Goal: Transaction & Acquisition: Book appointment/travel/reservation

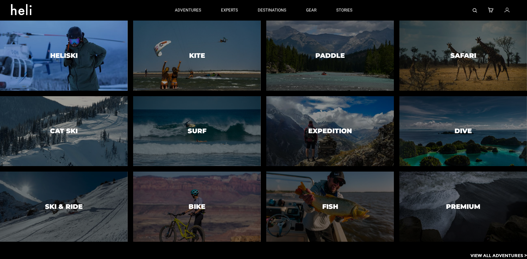
click at [76, 62] on div at bounding box center [64, 56] width 130 height 72
click at [63, 57] on h3 "Heliski" at bounding box center [63, 55] width 27 height 7
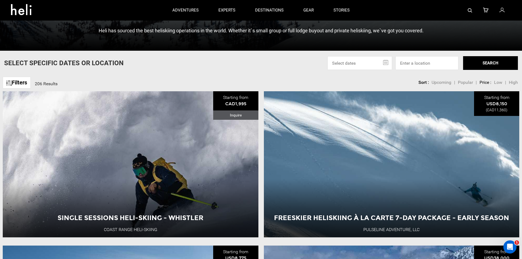
scroll to position [165, 0]
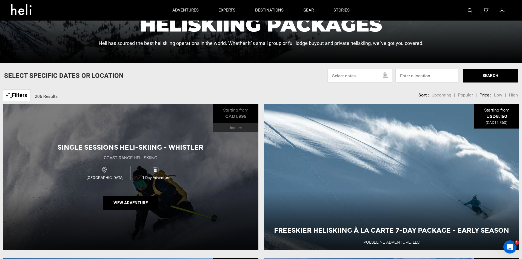
click at [191, 132] on div "Single Sessions Heli-Skiing - Whistler Coast Range Heli-Skiing [GEOGRAPHIC_DATA…" at bounding box center [131, 177] width 256 height 146
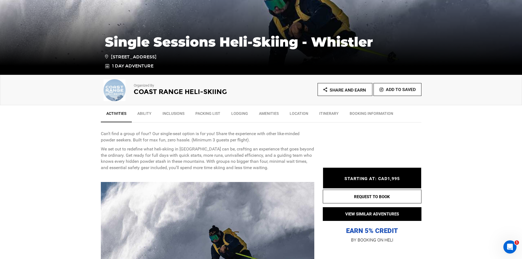
scroll to position [192, 0]
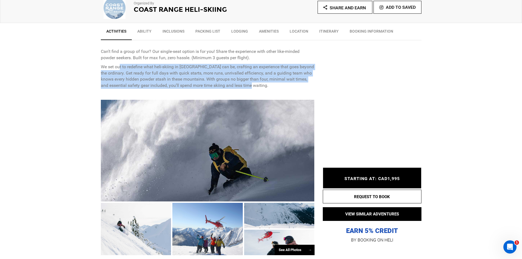
drag, startPoint x: 275, startPoint y: 85, endPoint x: 120, endPoint y: 66, distance: 155.9
click at [120, 66] on p "We set out to redefine what heli-skiing in [GEOGRAPHIC_DATA] can be, crafting a…" at bounding box center [208, 76] width 214 height 25
click at [210, 71] on p "We set out to redefine what heli-skiing in [GEOGRAPHIC_DATA] can be, crafting a…" at bounding box center [208, 76] width 214 height 25
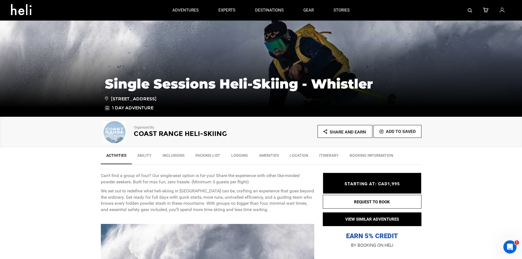
scroll to position [0, 0]
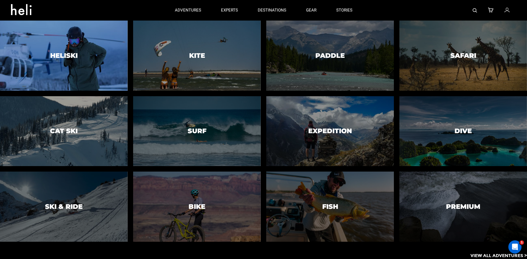
click at [104, 47] on div at bounding box center [64, 56] width 130 height 72
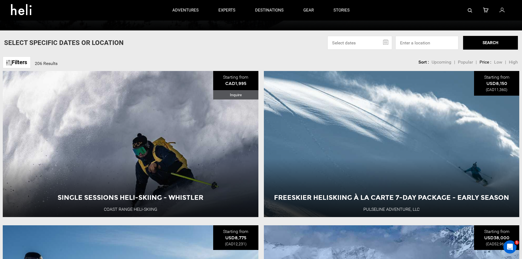
scroll to position [192, 0]
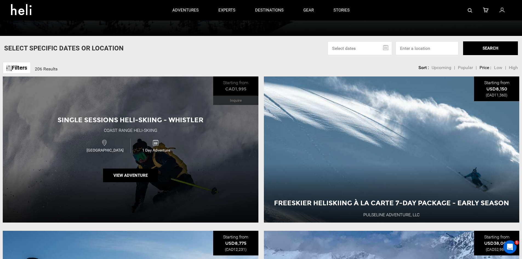
click at [188, 140] on div "Canada 1 Day Adventure" at bounding box center [131, 146] width 154 height 18
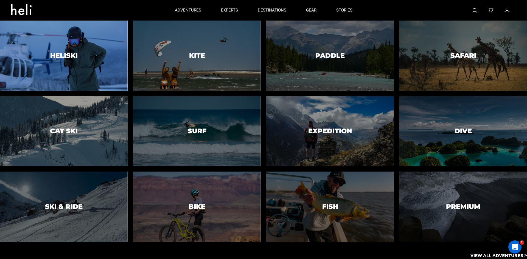
click at [85, 55] on div at bounding box center [64, 56] width 130 height 72
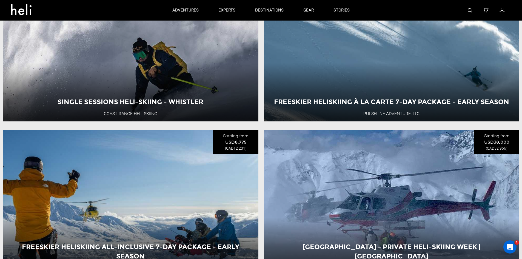
scroll to position [192, 0]
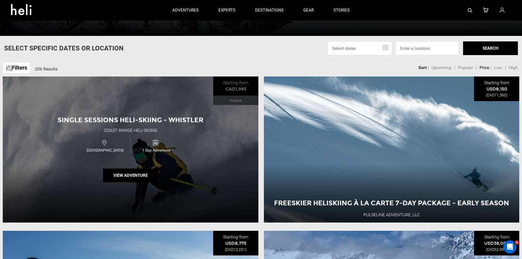
click at [173, 158] on div "Single Sessions Heli-Skiing - Whistler Coast Range Heli-Skiing [GEOGRAPHIC_DATA…" at bounding box center [131, 150] width 256 height 146
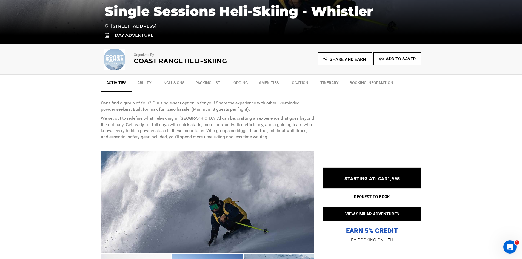
scroll to position [192, 0]
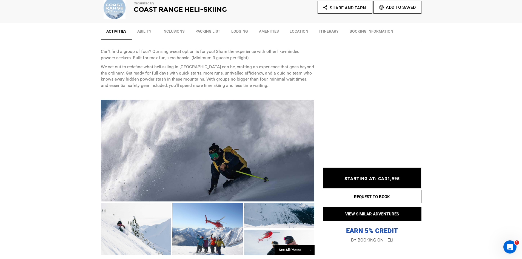
click at [285, 247] on div "See All Photos →" at bounding box center [295, 250] width 40 height 11
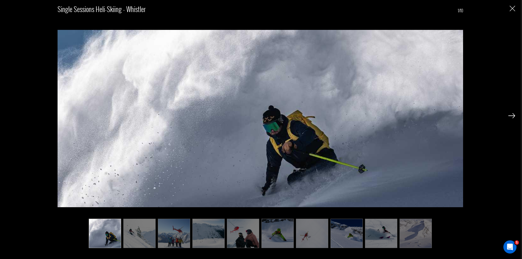
click at [514, 115] on img at bounding box center [512, 115] width 7 height 5
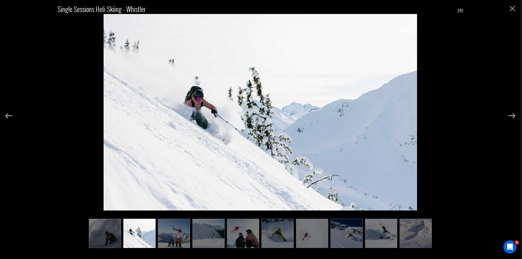
click at [514, 115] on img at bounding box center [512, 115] width 7 height 5
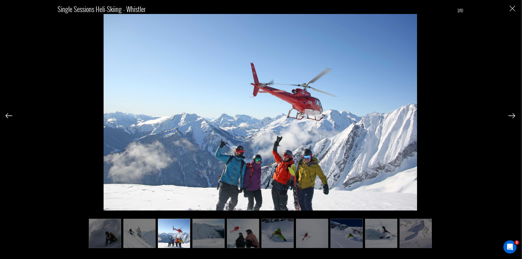
click at [514, 115] on img at bounding box center [512, 115] width 7 height 5
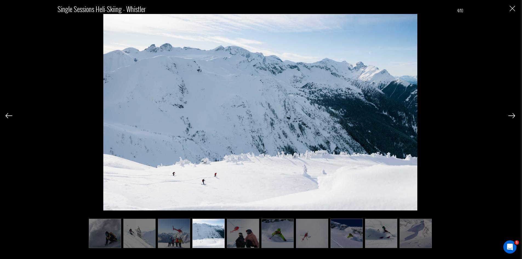
click at [514, 115] on img at bounding box center [512, 115] width 7 height 5
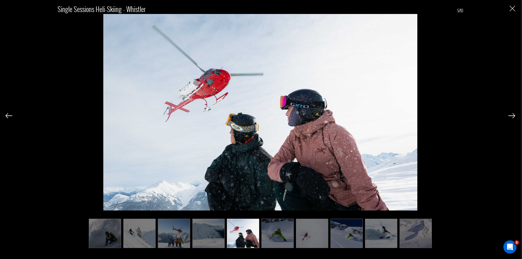
click at [514, 115] on img at bounding box center [512, 115] width 7 height 5
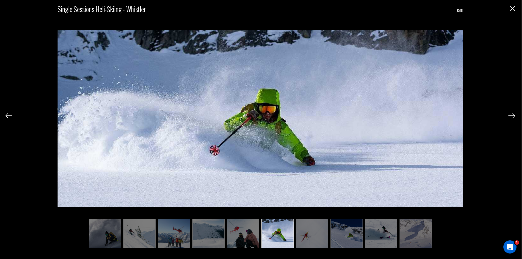
click at [514, 115] on img at bounding box center [512, 115] width 7 height 5
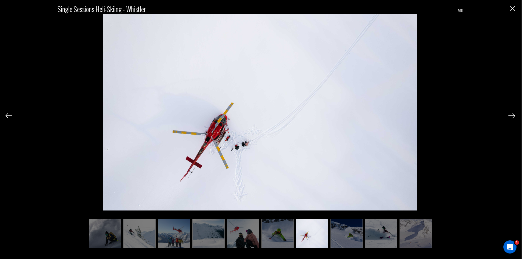
click at [514, 115] on img at bounding box center [512, 115] width 7 height 5
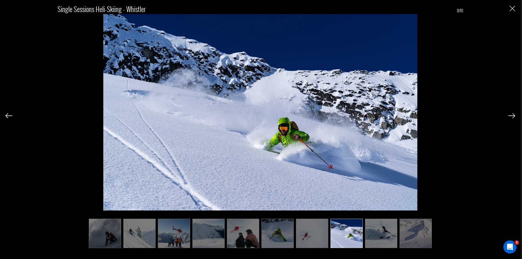
click at [514, 115] on img at bounding box center [512, 115] width 7 height 5
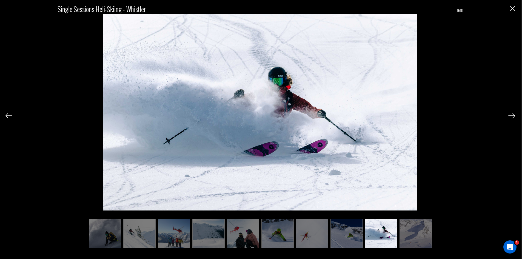
click at [514, 115] on img at bounding box center [512, 115] width 7 height 5
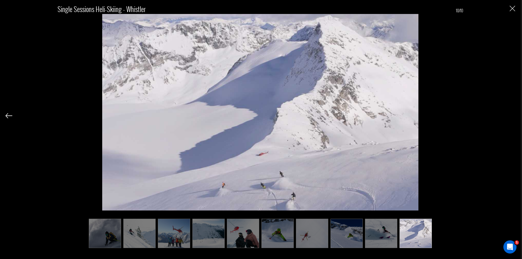
click at [513, 11] on img "Close" at bounding box center [512, 8] width 5 height 5
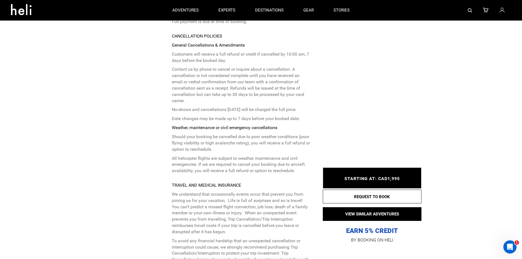
scroll to position [1042, 0]
